Goal: Task Accomplishment & Management: Use online tool/utility

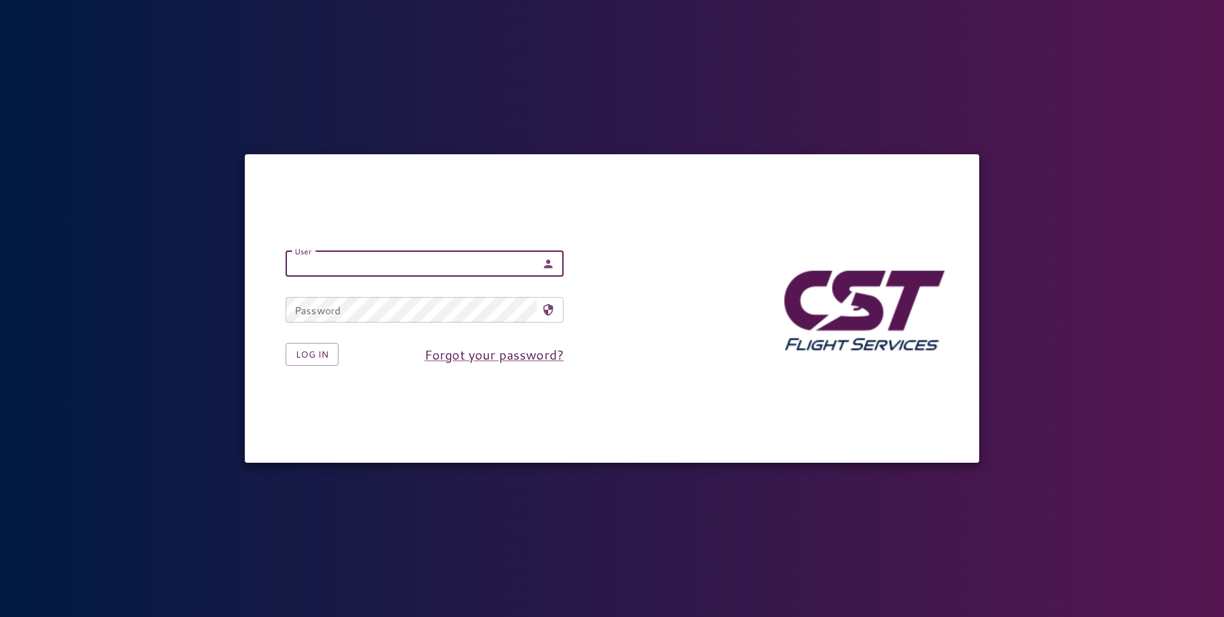
click at [389, 273] on input "User" at bounding box center [411, 263] width 251 height 25
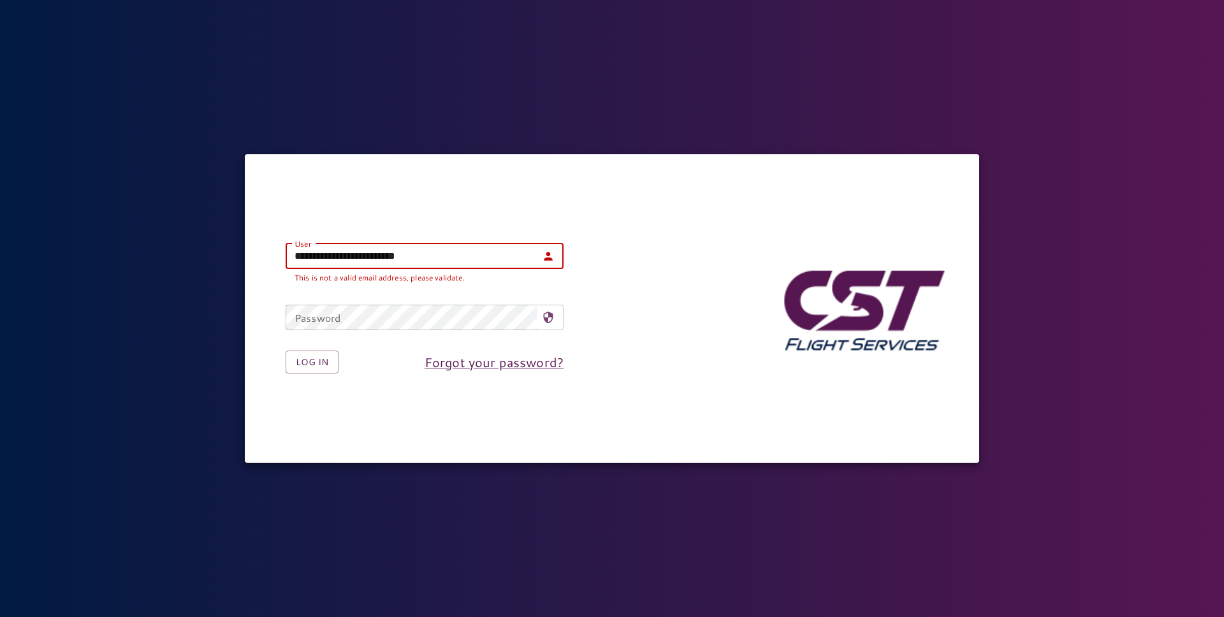
type input "**********"
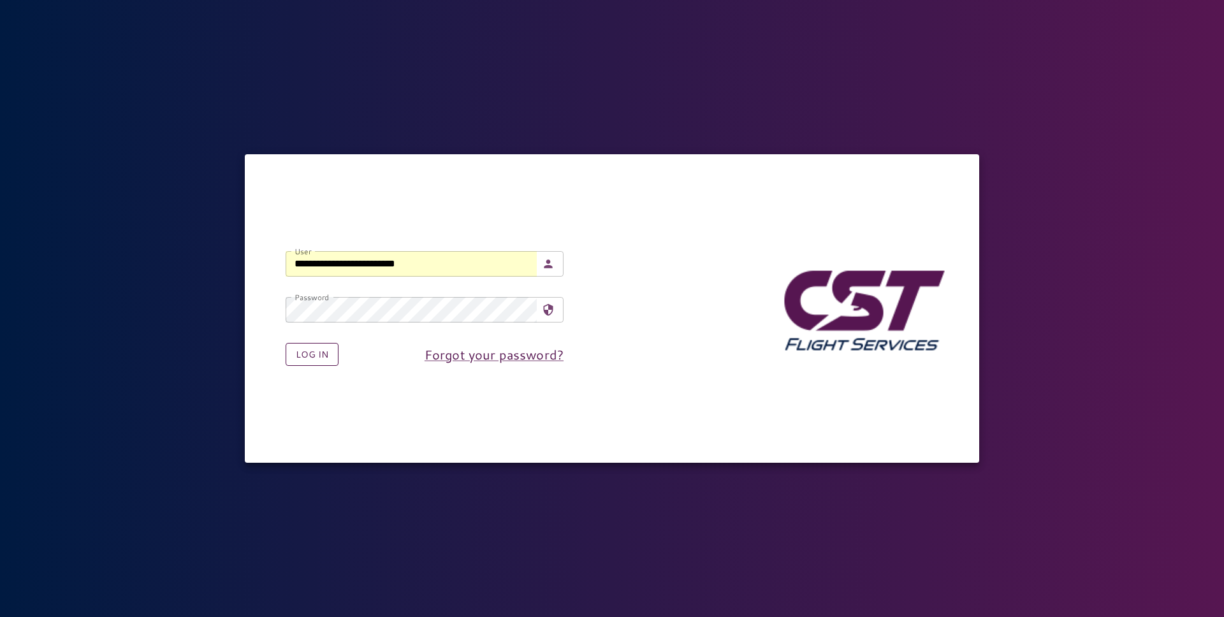
click at [310, 354] on button "Log in" at bounding box center [312, 355] width 53 height 24
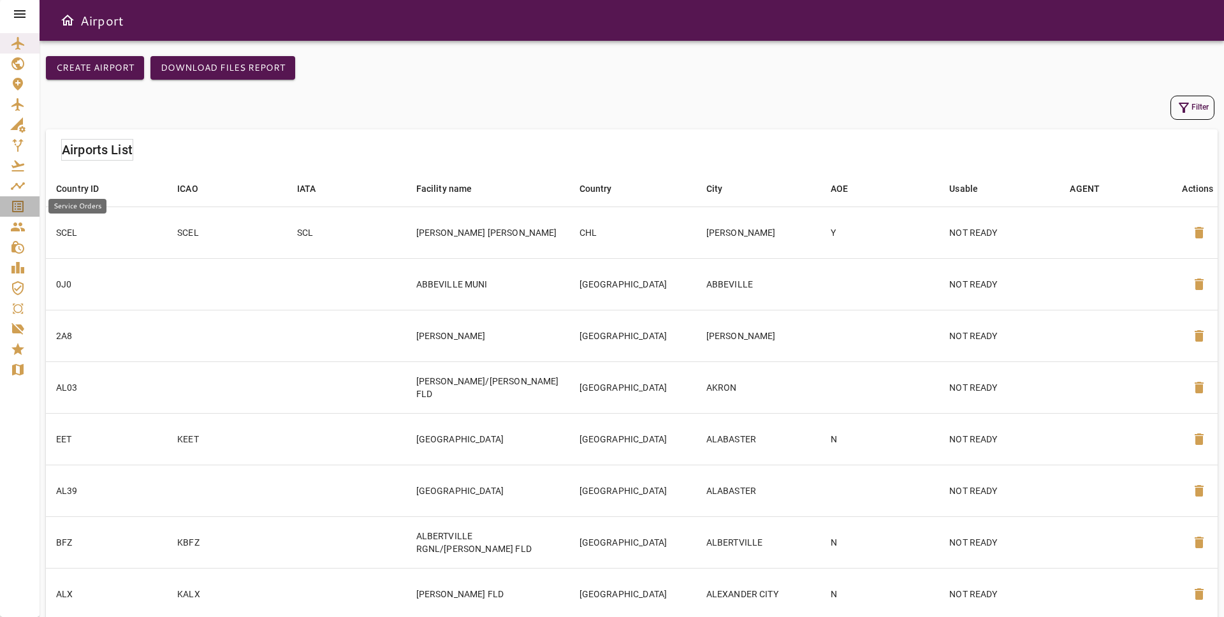
click at [24, 210] on icon "Service Orders" at bounding box center [17, 206] width 15 height 15
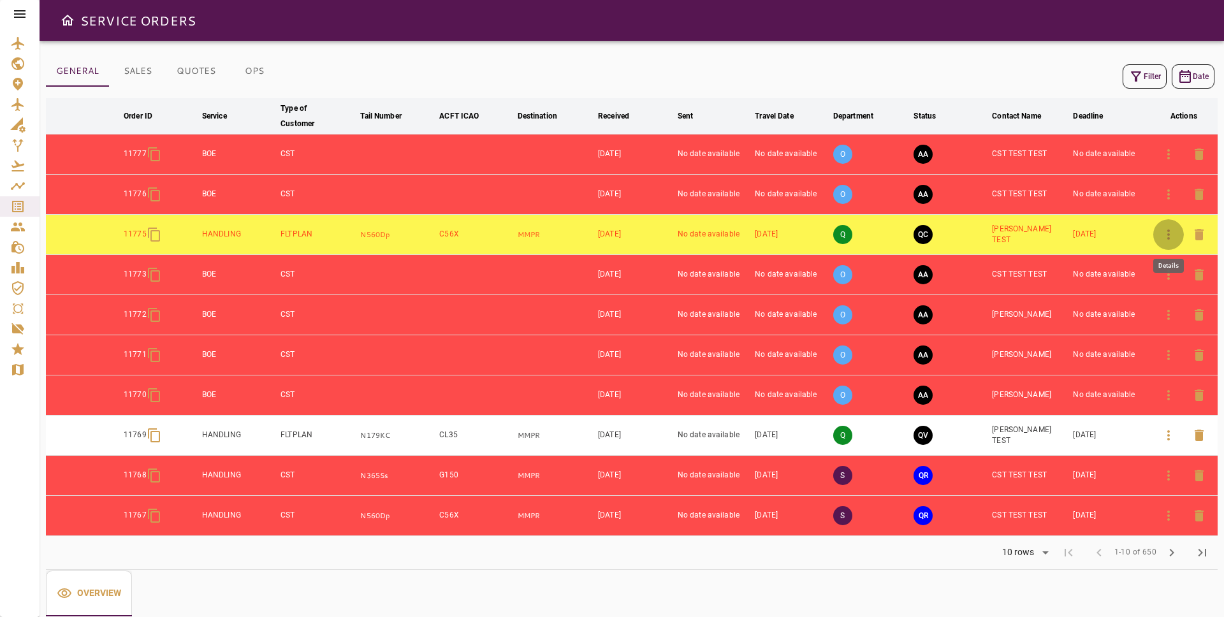
click at [1158, 231] on button "button" at bounding box center [1168, 234] width 31 height 31
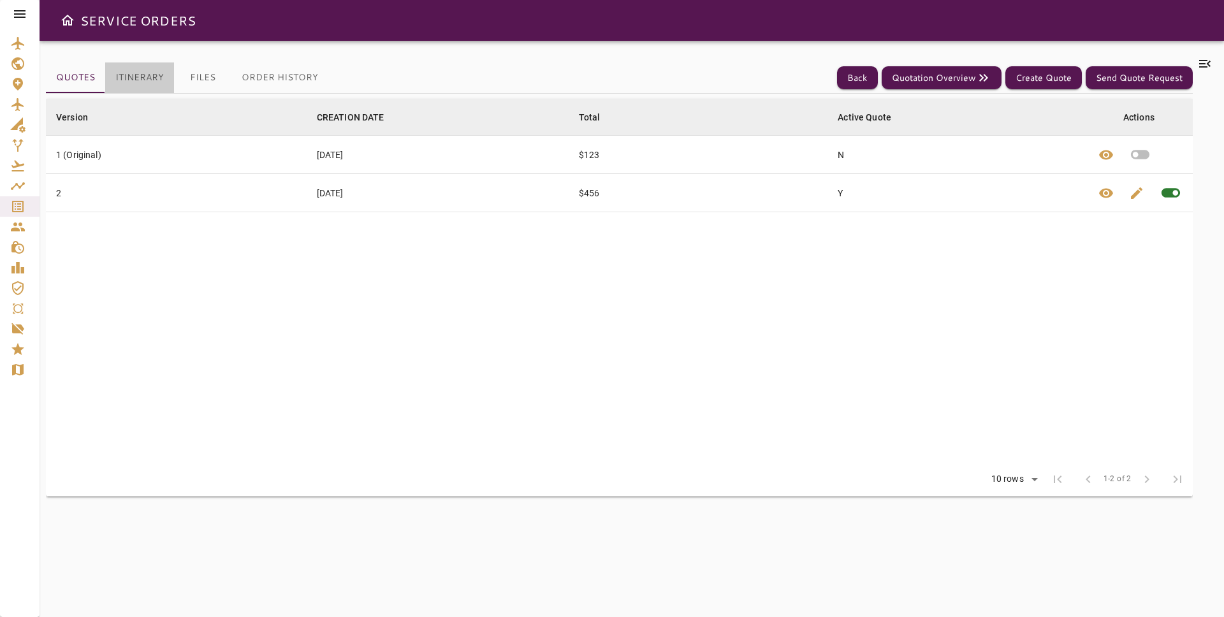
click at [137, 78] on button "Itinerary" at bounding box center [139, 77] width 69 height 31
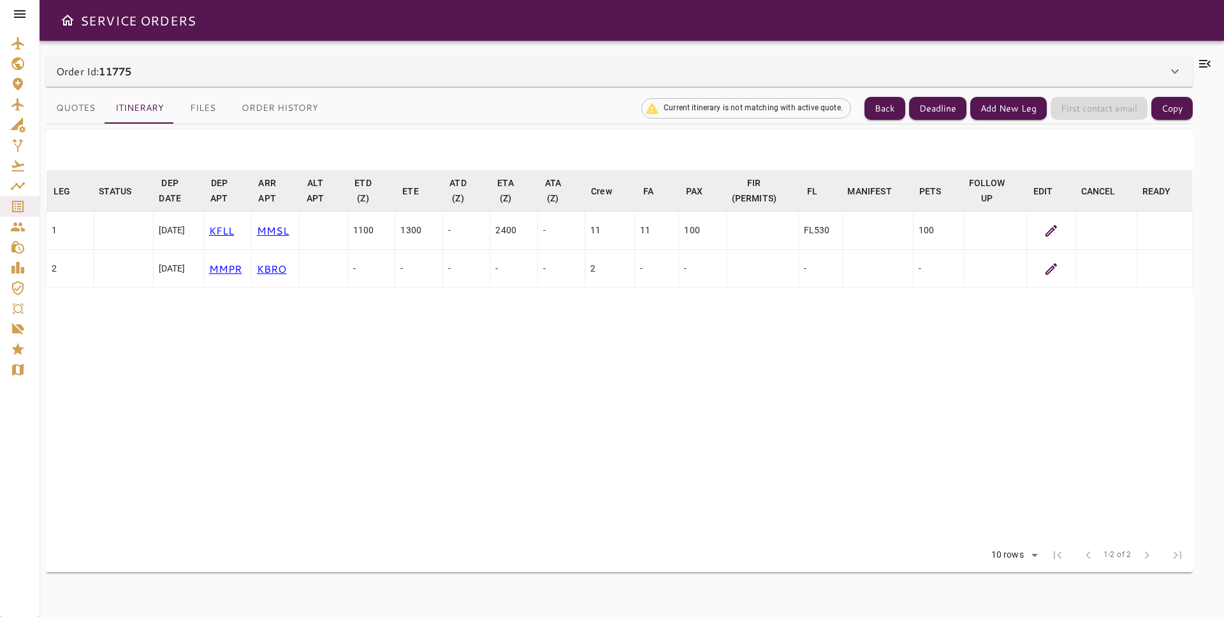
click at [1047, 229] on icon at bounding box center [1050, 230] width 15 height 15
